Goal: Information Seeking & Learning: Learn about a topic

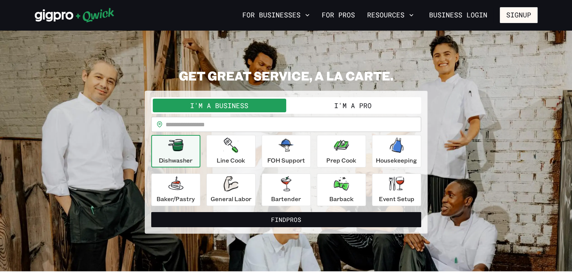
click at [355, 104] on button "I'm a Pro" at bounding box center [353, 106] width 134 height 14
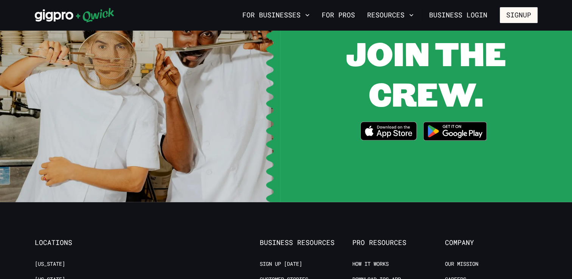
scroll to position [1483, 0]
click at [280, 261] on ul "Sign up today Customer stories Become a Partner" at bounding box center [306, 284] width 93 height 47
click at [280, 261] on link "Sign up [DATE]" at bounding box center [281, 264] width 42 height 7
click at [343, 14] on link "For Pros" at bounding box center [338, 15] width 39 height 13
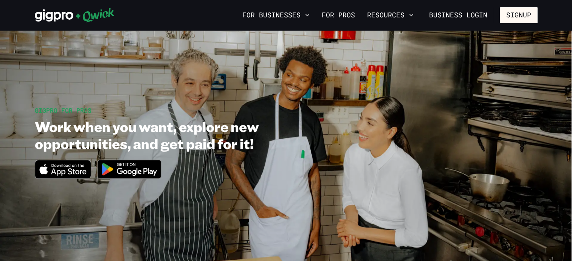
click at [343, 14] on link "For Pros" at bounding box center [338, 15] width 39 height 13
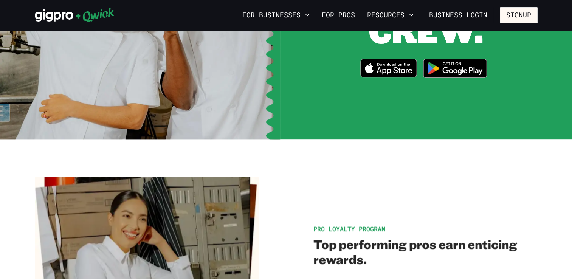
scroll to position [1092, 0]
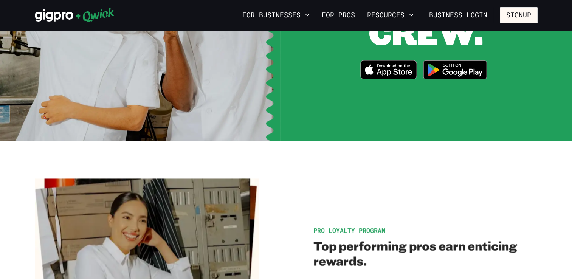
click at [454, 56] on img at bounding box center [455, 70] width 73 height 28
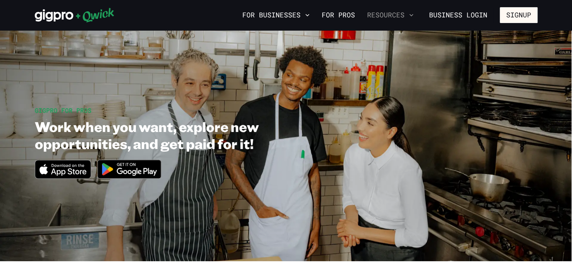
click at [383, 13] on button "Resources" at bounding box center [390, 15] width 53 height 13
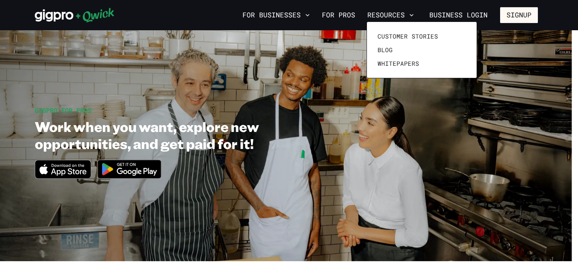
click at [383, 13] on div at bounding box center [289, 139] width 578 height 279
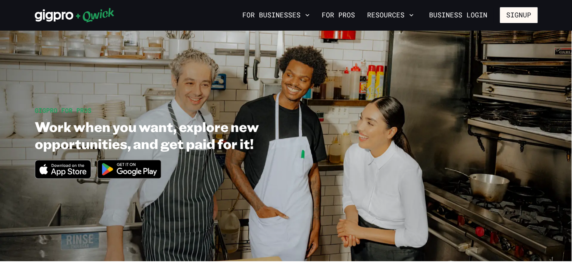
click at [383, 13] on button "Resources" at bounding box center [390, 15] width 53 height 13
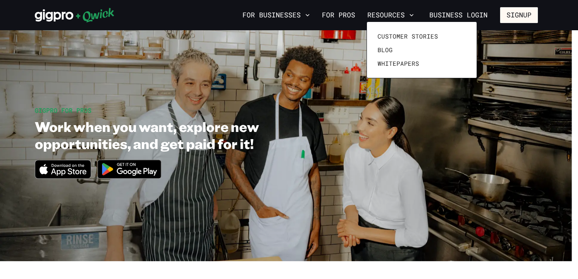
click at [351, 19] on div at bounding box center [289, 139] width 578 height 279
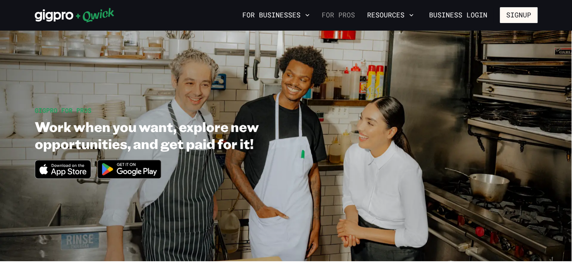
click at [350, 18] on link "For Pros" at bounding box center [338, 15] width 39 height 13
